Goal: Transaction & Acquisition: Book appointment/travel/reservation

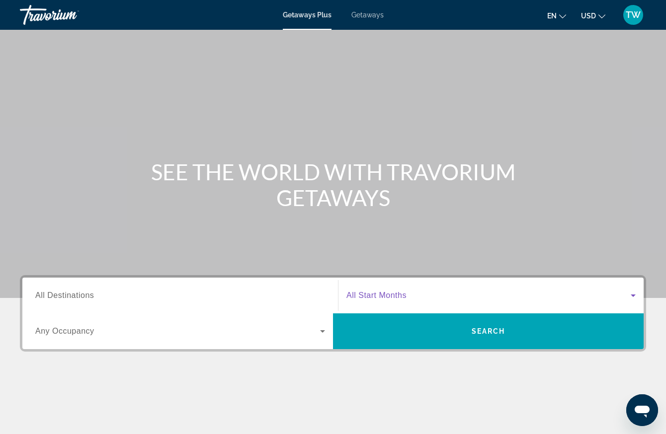
click at [635, 294] on icon "Search widget" at bounding box center [633, 296] width 12 height 12
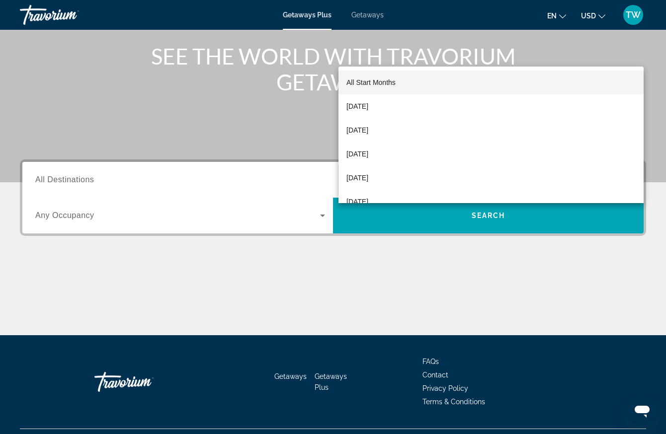
scroll to position [139, 0]
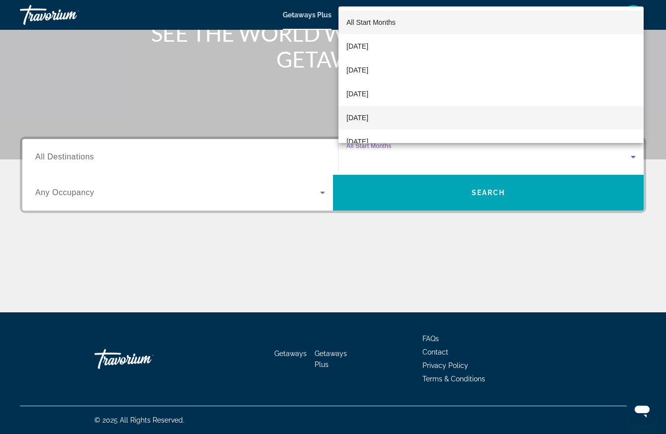
click at [368, 113] on span "[DATE]" at bounding box center [357, 118] width 22 height 12
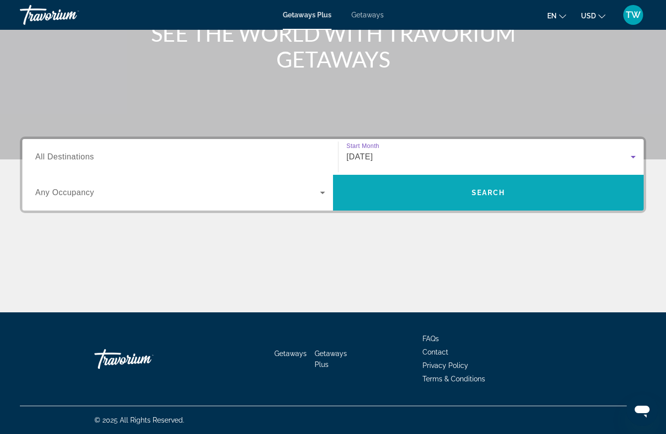
click at [493, 189] on span "Search" at bounding box center [488, 193] width 34 height 8
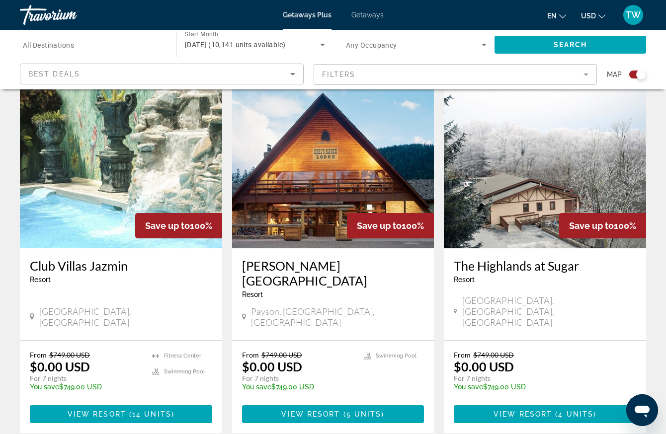
scroll to position [1440, 0]
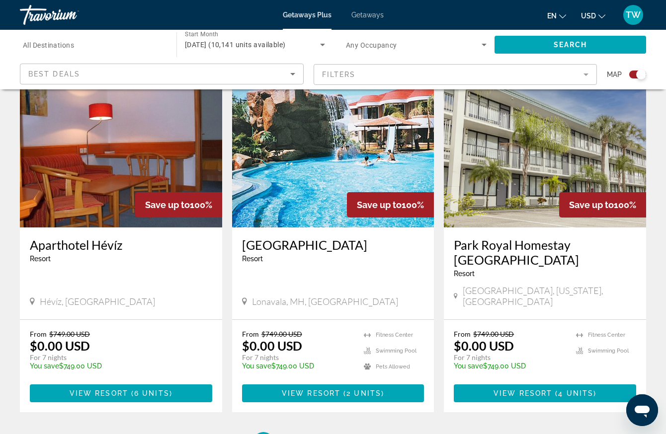
scroll to position [1490, 0]
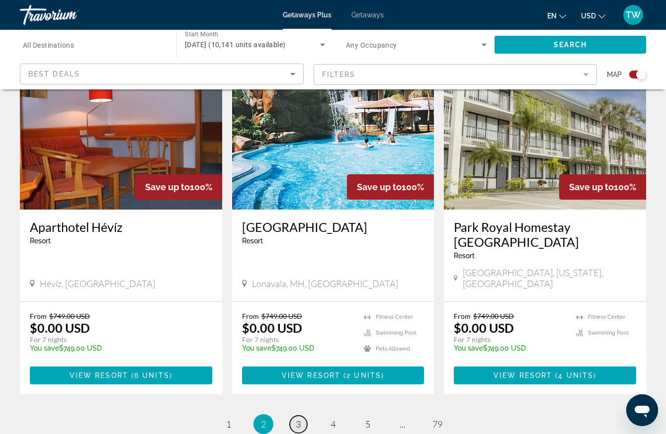
click at [300, 419] on span "3" at bounding box center [298, 424] width 5 height 11
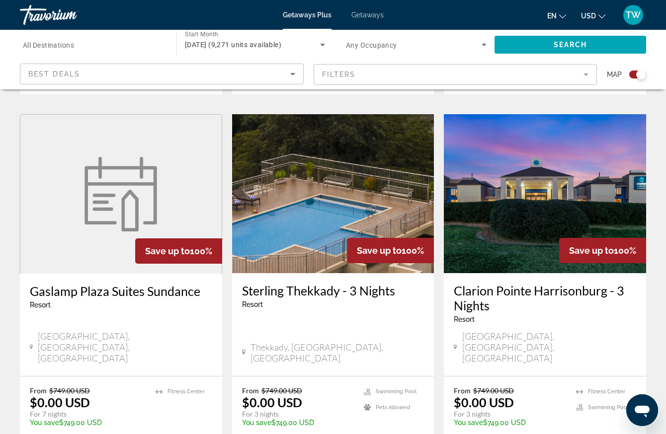
scroll to position [1540, 0]
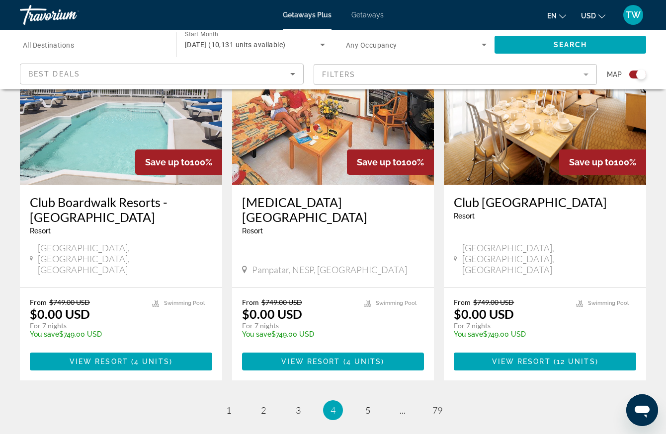
scroll to position [1540, 0]
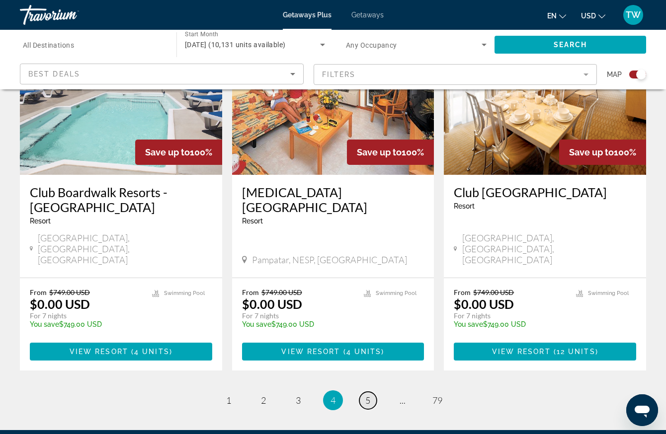
click at [366, 395] on span "5" at bounding box center [367, 400] width 5 height 11
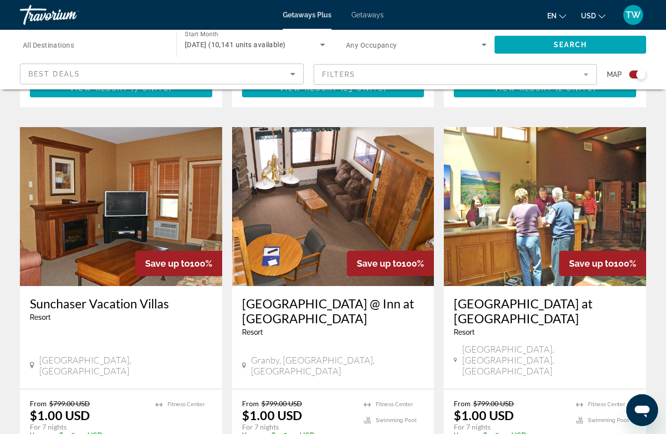
scroll to position [695, 0]
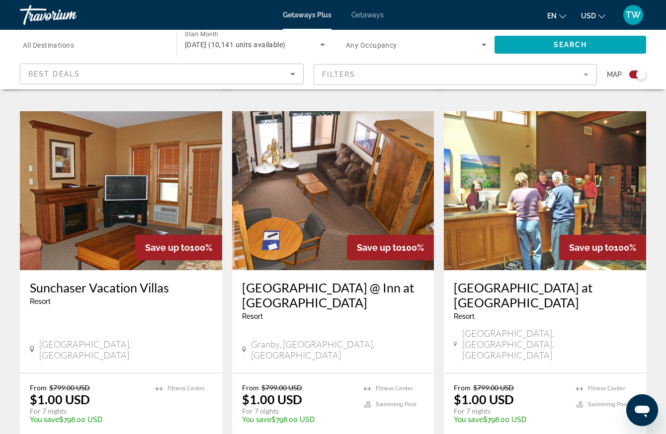
click at [133, 182] on img "Main content" at bounding box center [121, 190] width 202 height 159
